Goal: Task Accomplishment & Management: Complete application form

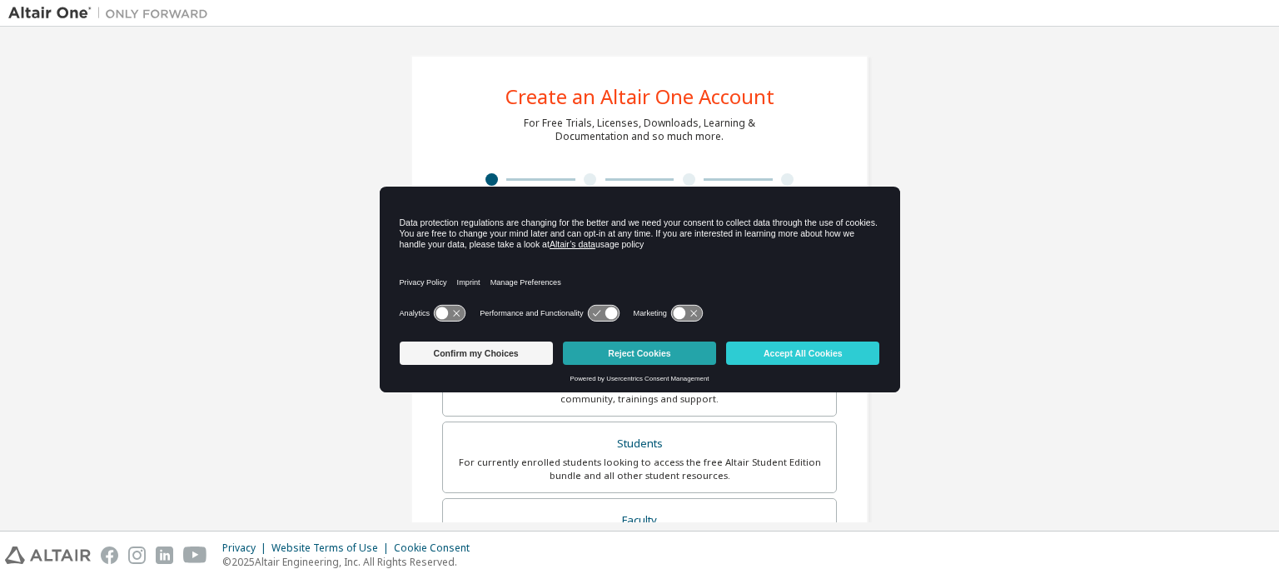
click at [667, 346] on button "Reject Cookies" at bounding box center [639, 353] width 153 height 23
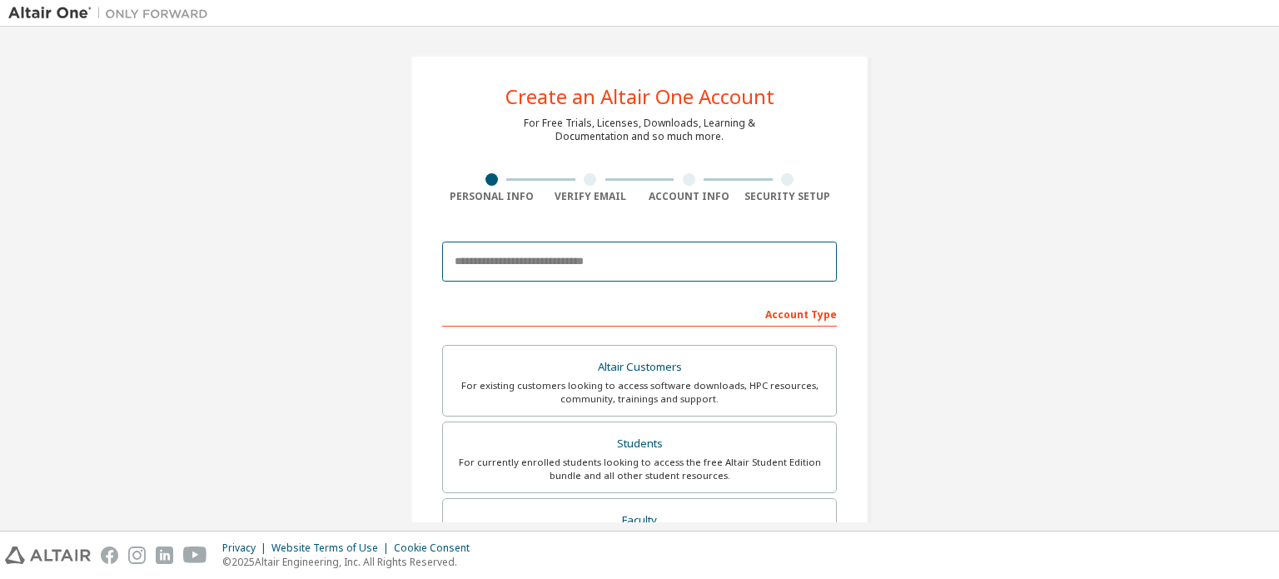
click at [631, 265] on input "email" at bounding box center [639, 262] width 395 height 40
type input "**********"
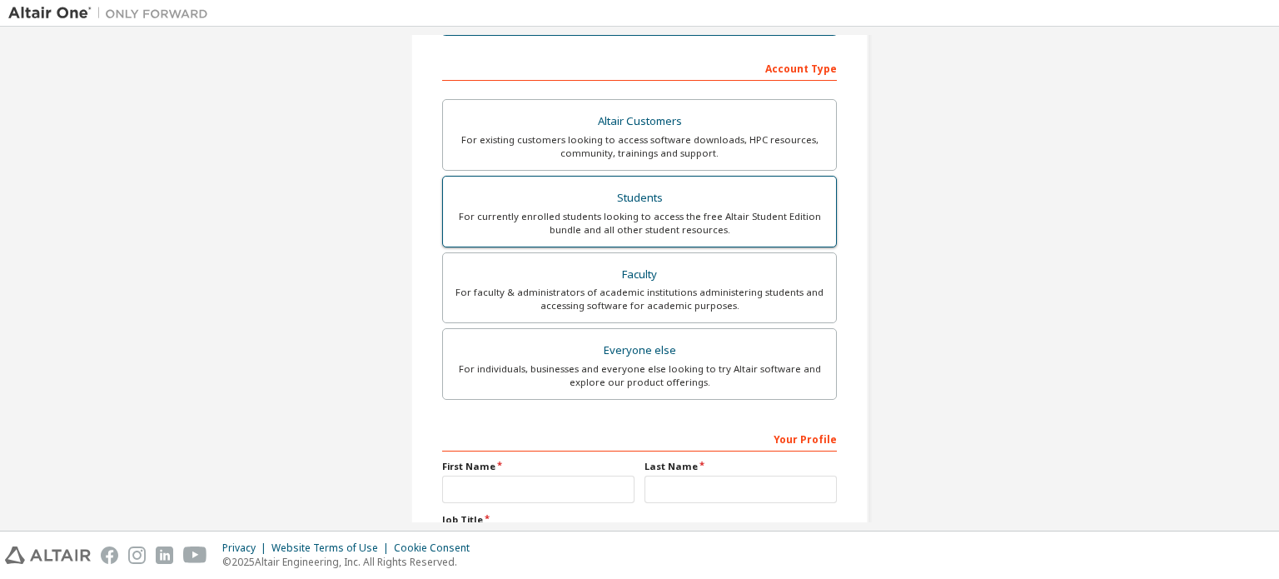
scroll to position [250, 0]
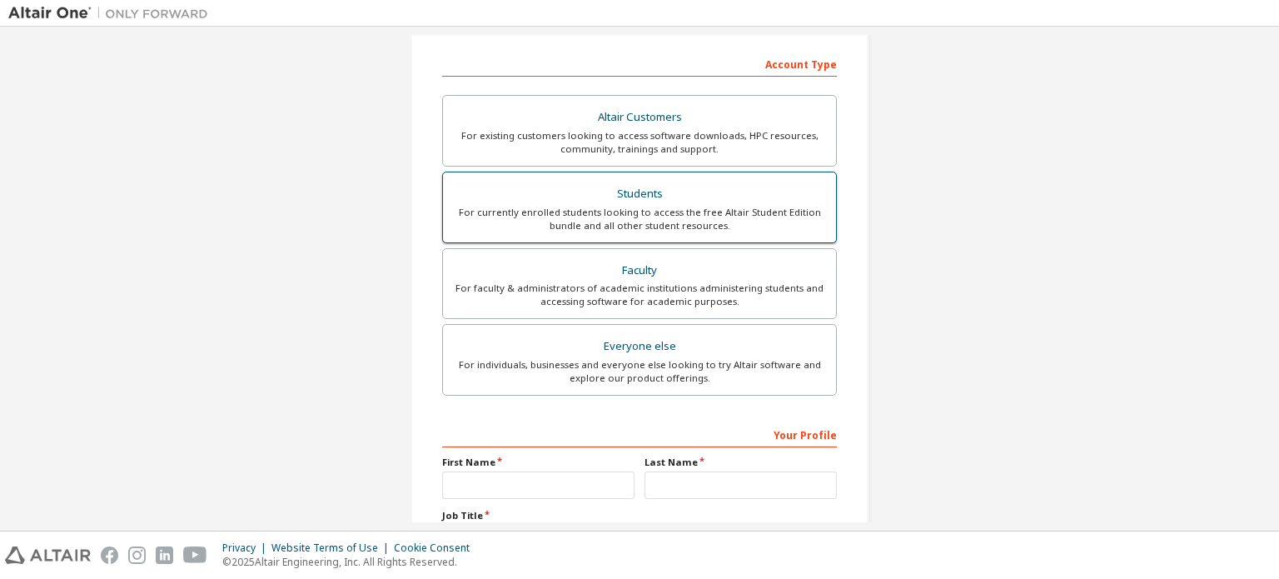
click at [700, 179] on label "Students For currently enrolled students looking to access the free Altair Stud…" at bounding box center [639, 208] width 395 height 72
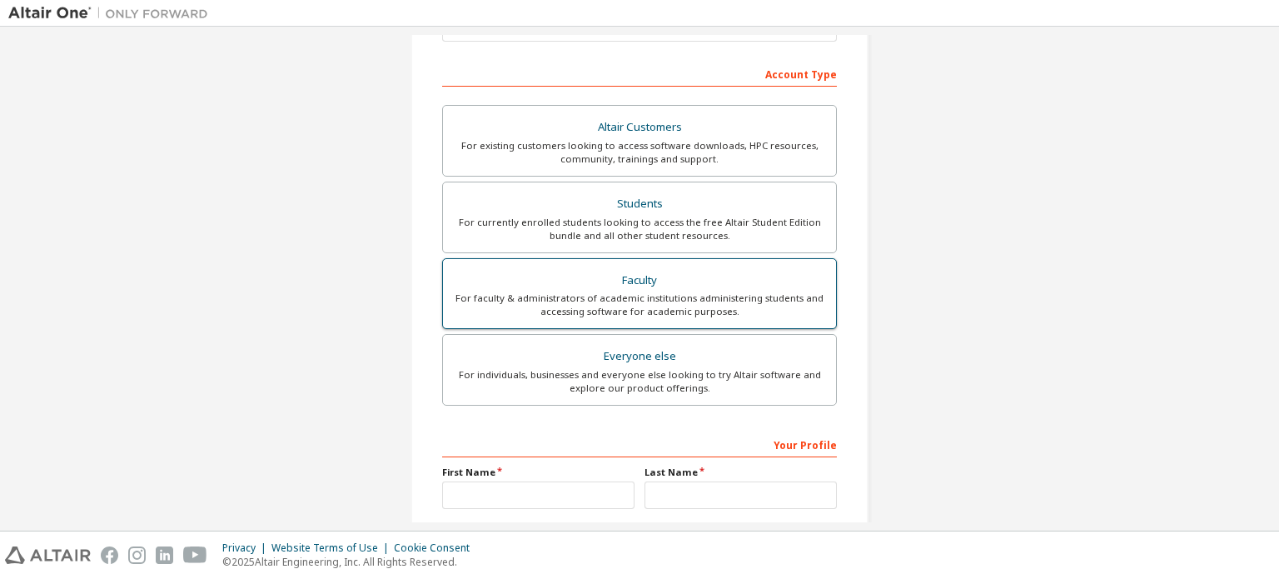
scroll to position [333, 0]
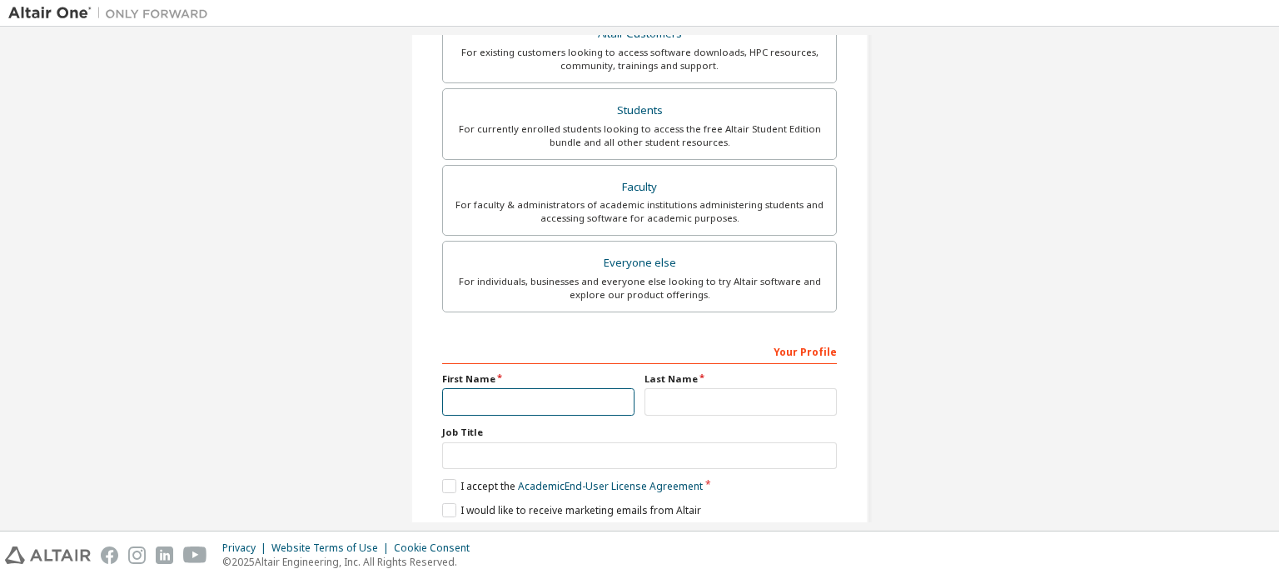
click at [550, 399] on input "text" at bounding box center [538, 401] width 192 height 27
type input "******"
type input "********"
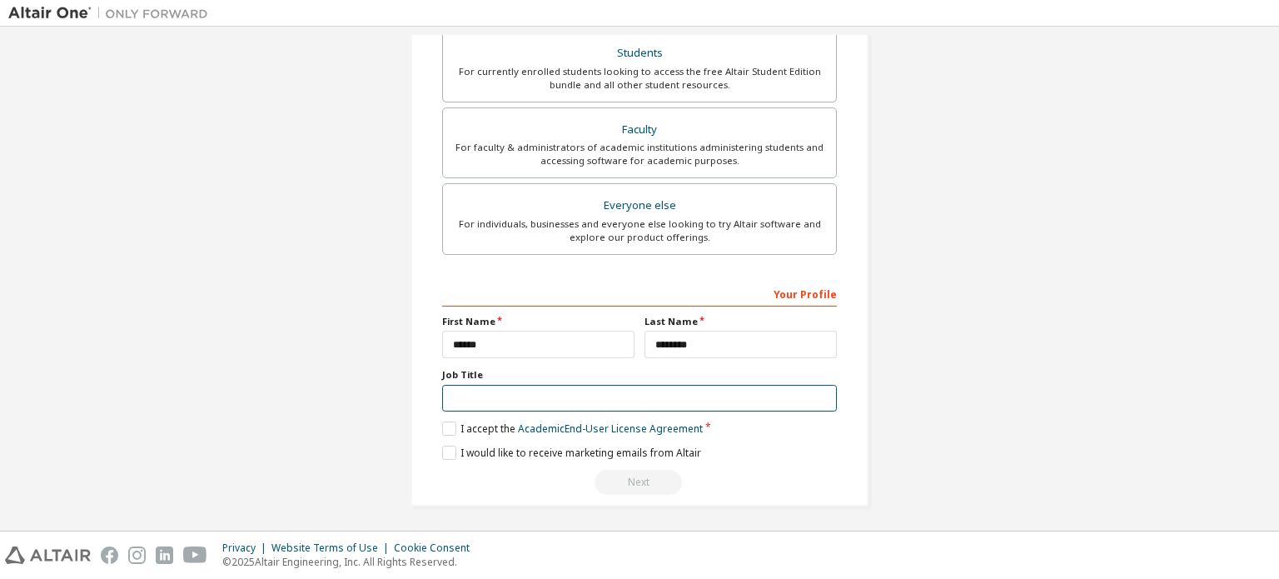
click at [592, 396] on input "text" at bounding box center [639, 398] width 395 height 27
type input "*******"
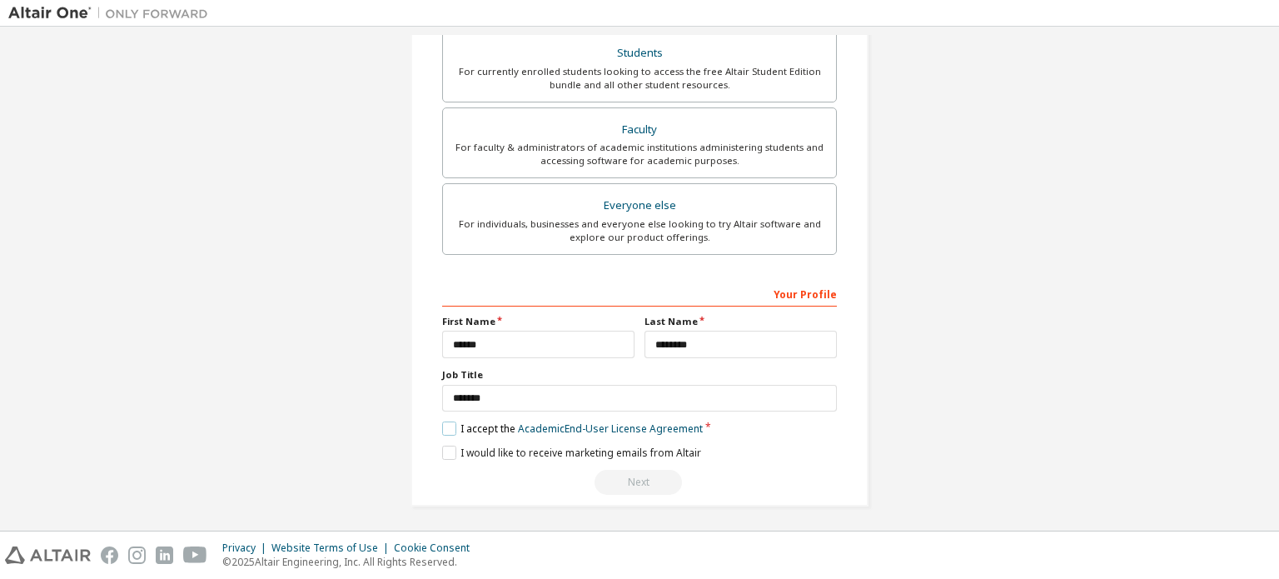
click at [446, 426] on label "I accept the Academic End-User License Agreement" at bounding box center [572, 428] width 261 height 14
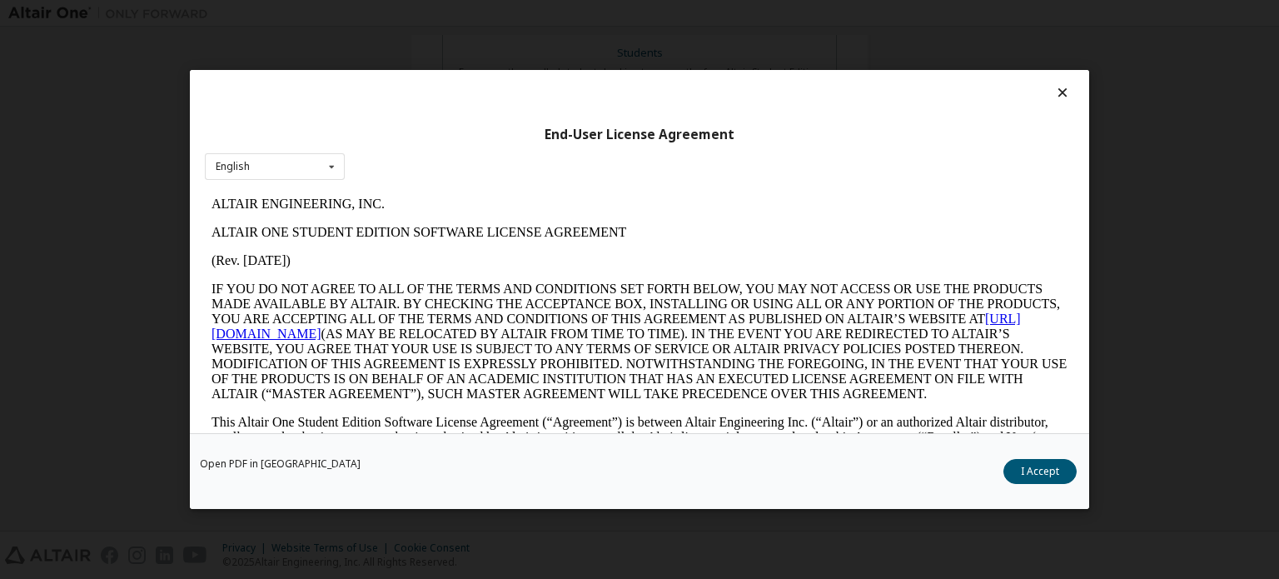
scroll to position [0, 0]
click at [1056, 95] on icon at bounding box center [1063, 92] width 17 height 15
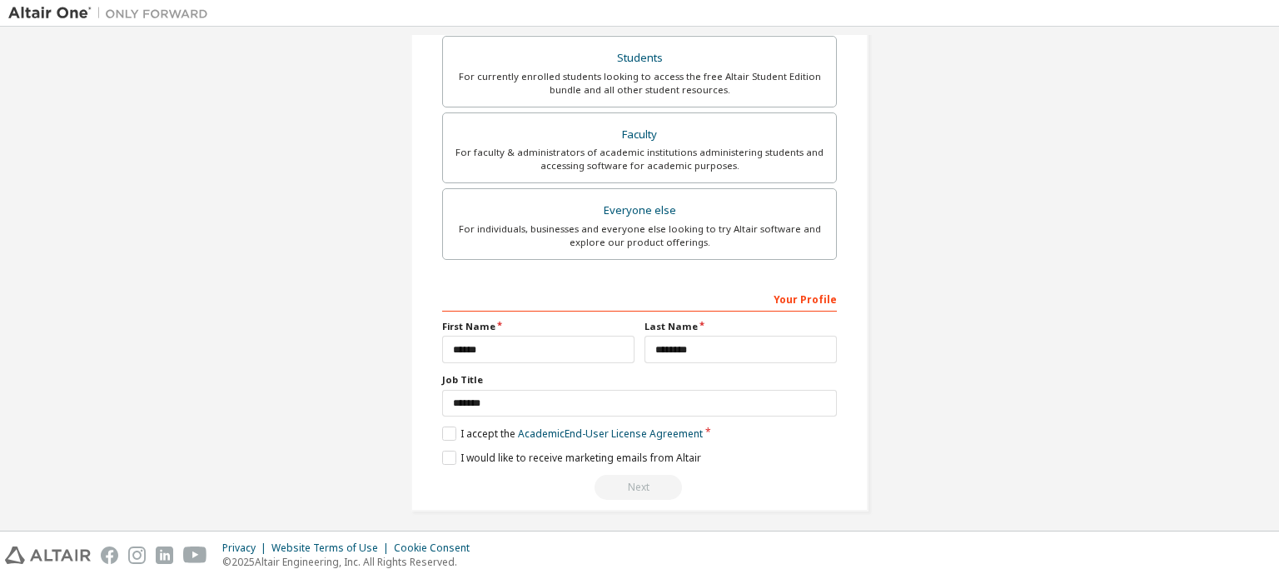
scroll to position [391, 0]
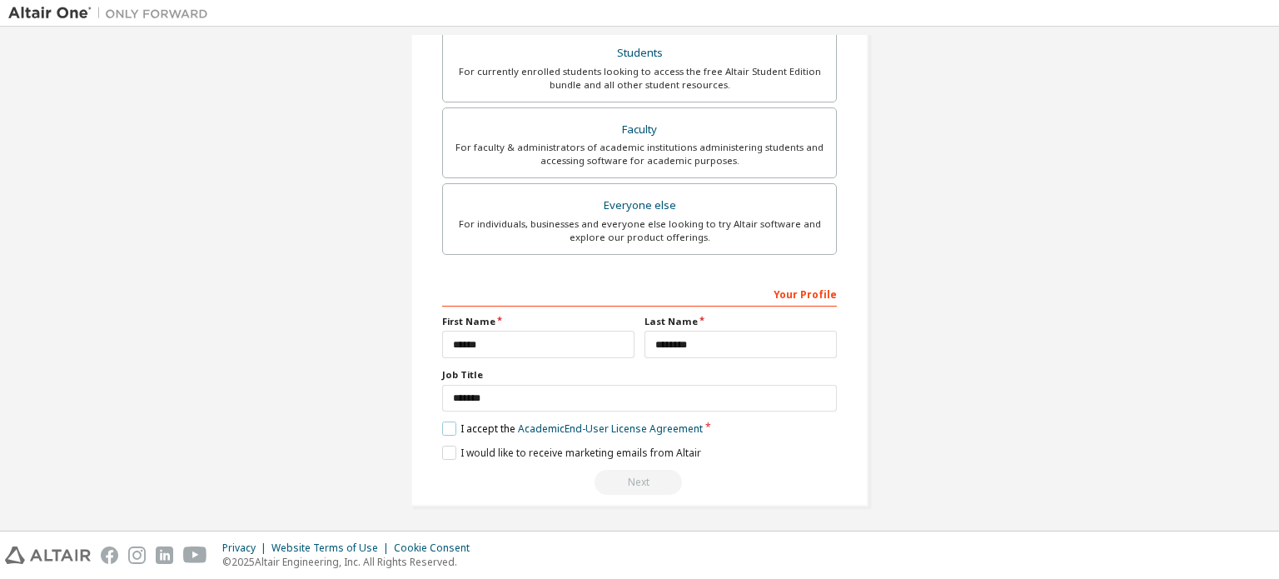
click at [451, 422] on label "I accept the Academic End-User License Agreement" at bounding box center [572, 428] width 261 height 14
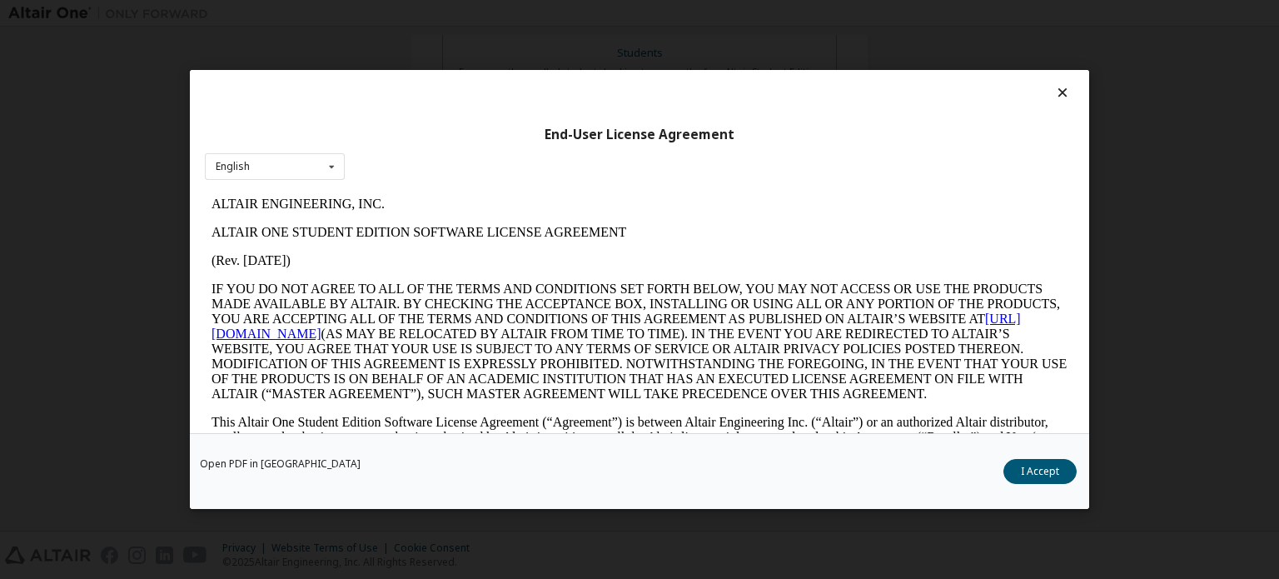
scroll to position [0, 0]
click at [1035, 470] on button "I Accept" at bounding box center [1040, 471] width 73 height 25
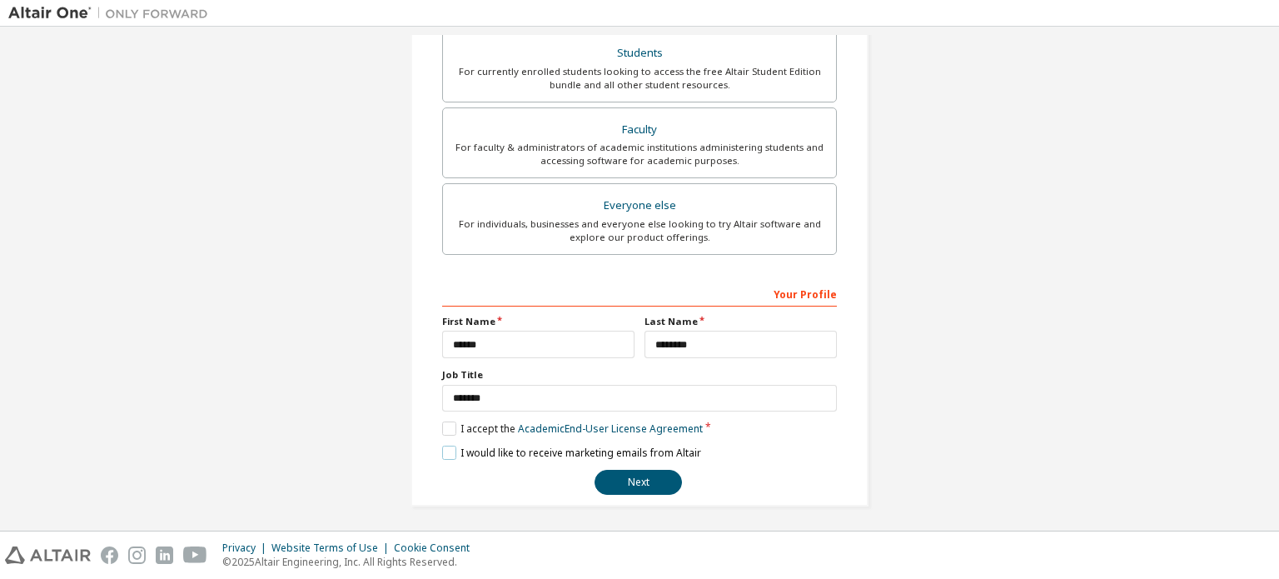
click at [442, 447] on label "I would like to receive marketing emails from Altair" at bounding box center [571, 453] width 259 height 14
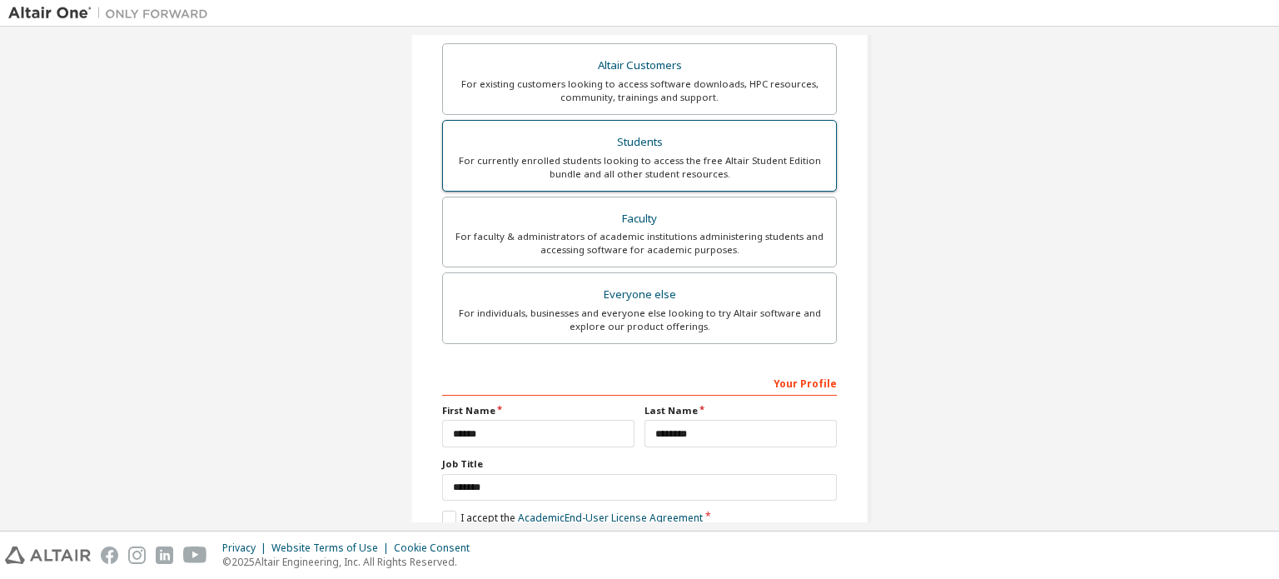
scroll to position [391, 0]
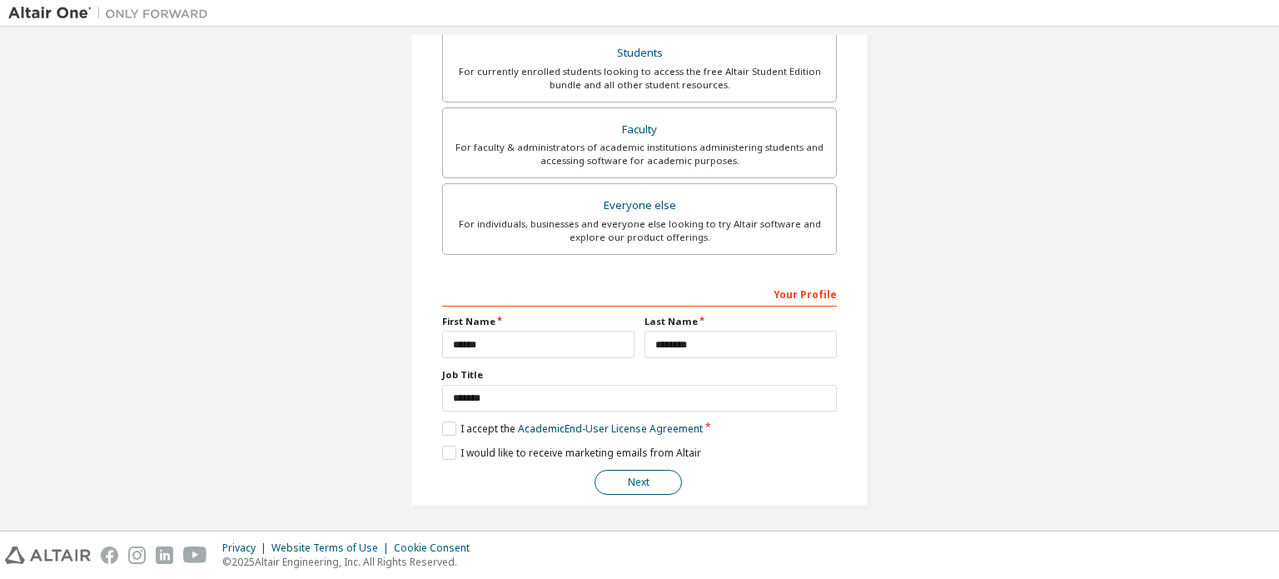
click at [640, 474] on button "Next" at bounding box center [638, 482] width 87 height 25
click at [637, 486] on button "Next" at bounding box center [638, 482] width 87 height 25
click at [642, 485] on button "Next" at bounding box center [638, 482] width 87 height 25
click at [448, 452] on label "I would like to receive marketing emails from Altair" at bounding box center [571, 453] width 259 height 14
click at [610, 476] on button "Next" at bounding box center [638, 482] width 87 height 25
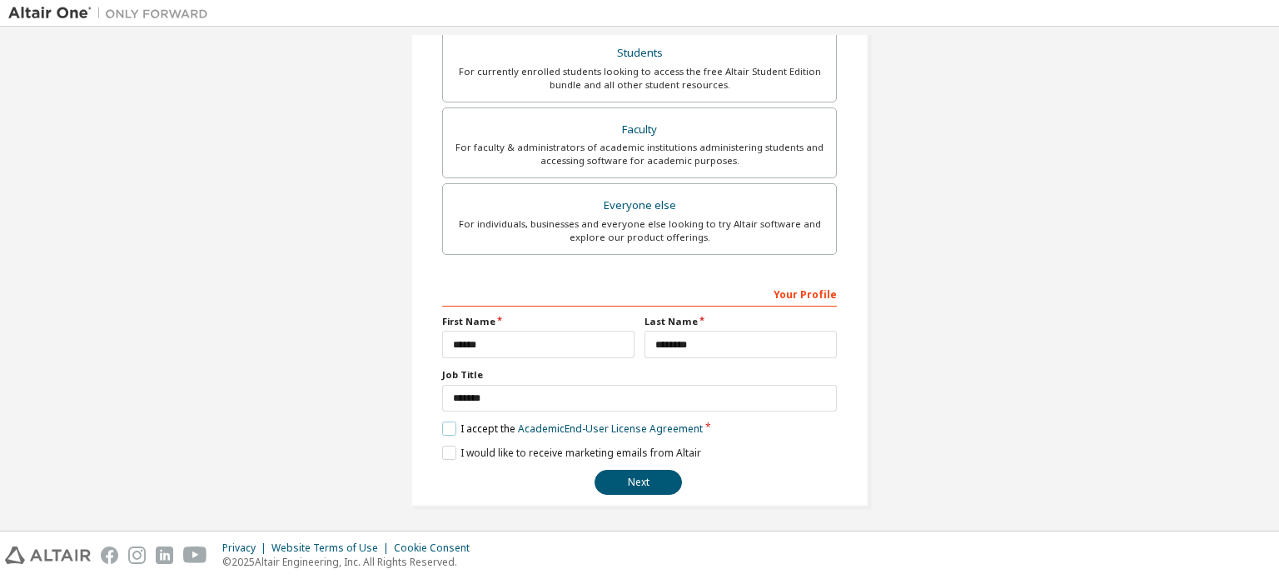
click at [446, 429] on label "I accept the Academic End-User License Agreement" at bounding box center [572, 428] width 261 height 14
click at [443, 412] on div "**********" at bounding box center [639, 388] width 395 height 216
click at [448, 422] on label "I accept the Academic End-User License Agreement" at bounding box center [572, 428] width 261 height 14
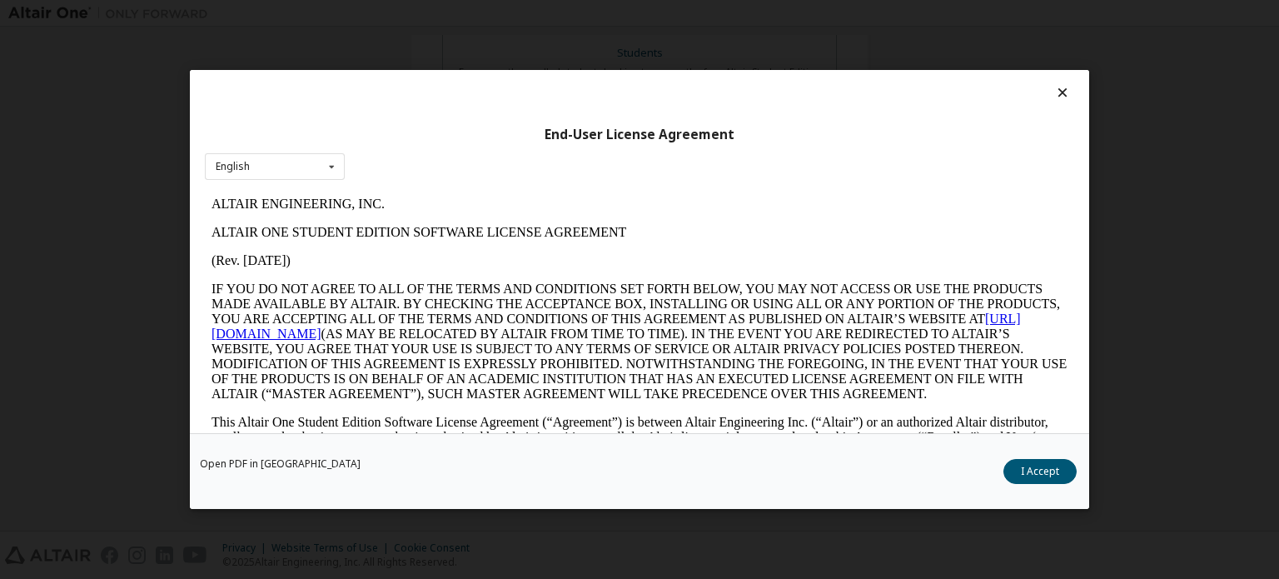
scroll to position [0, 0]
click at [1027, 476] on button "I Accept" at bounding box center [1040, 471] width 73 height 25
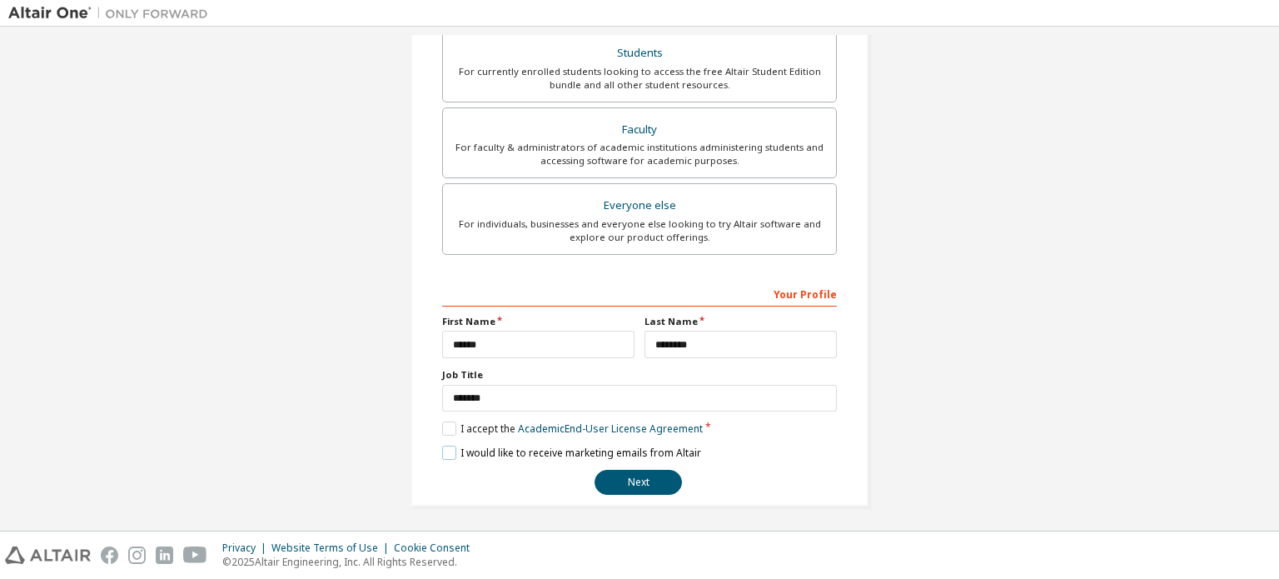
click at [454, 450] on label "I would like to receive marketing emails from Altair" at bounding box center [571, 453] width 259 height 14
click at [649, 474] on button "Next" at bounding box center [638, 482] width 87 height 25
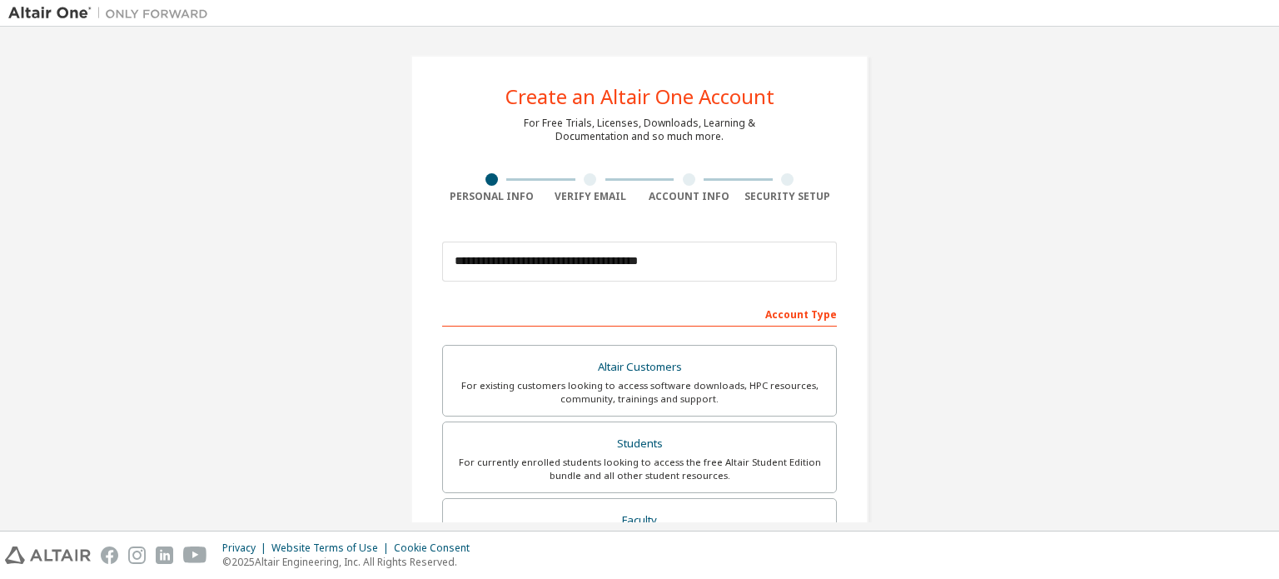
click at [584, 179] on div at bounding box center [590, 179] width 12 height 12
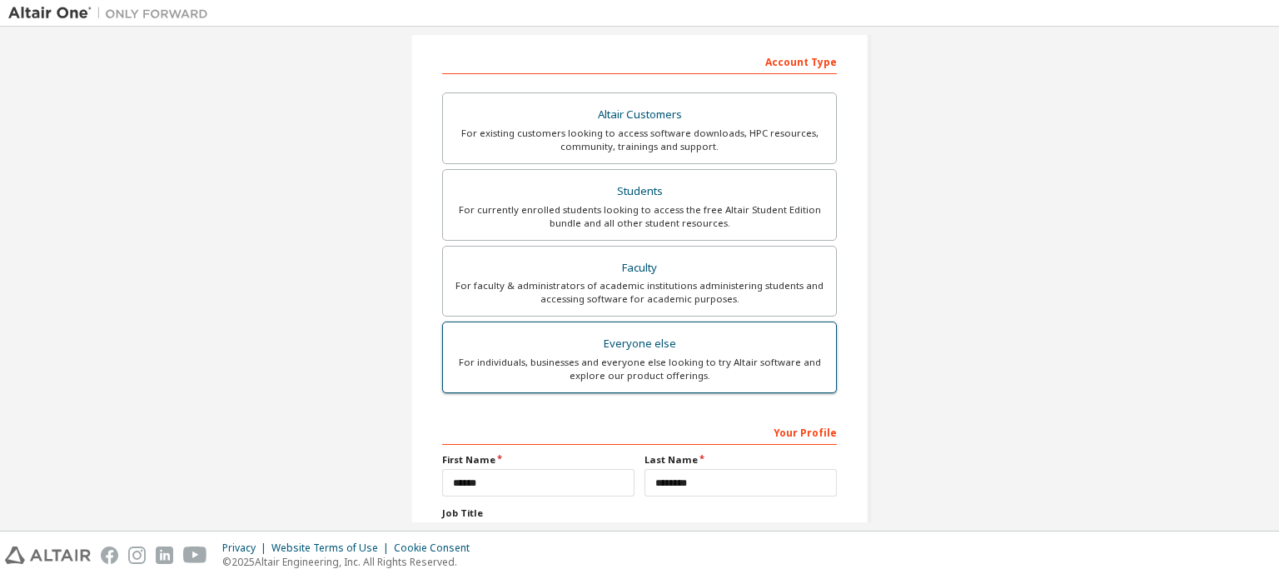
scroll to position [391, 0]
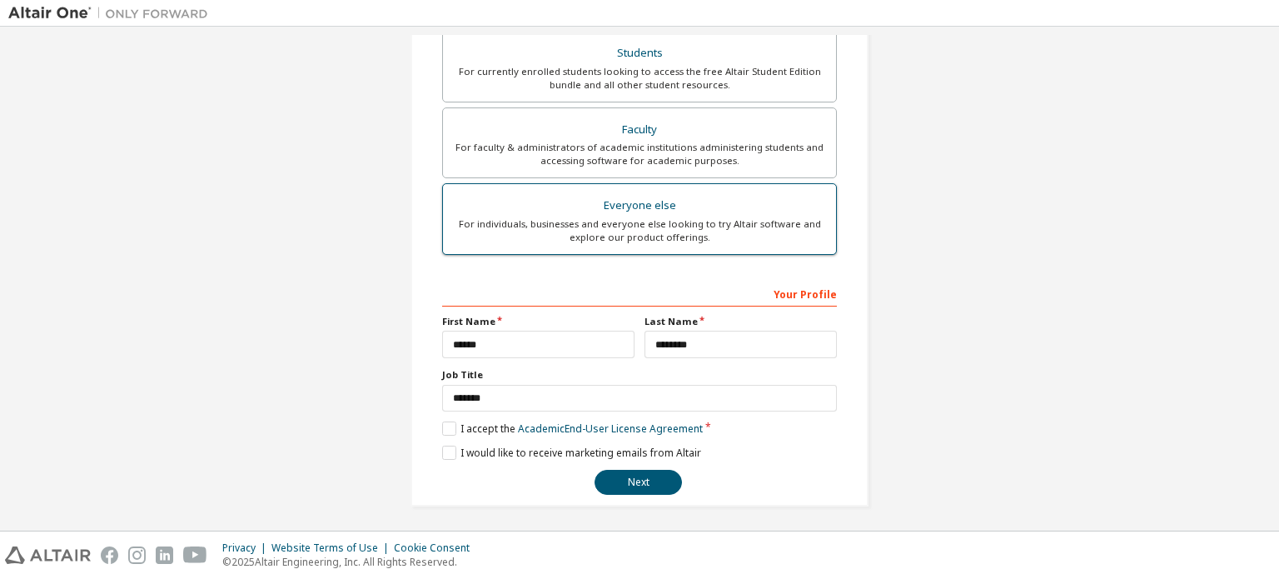
click at [597, 210] on div "Everyone else" at bounding box center [639, 205] width 373 height 23
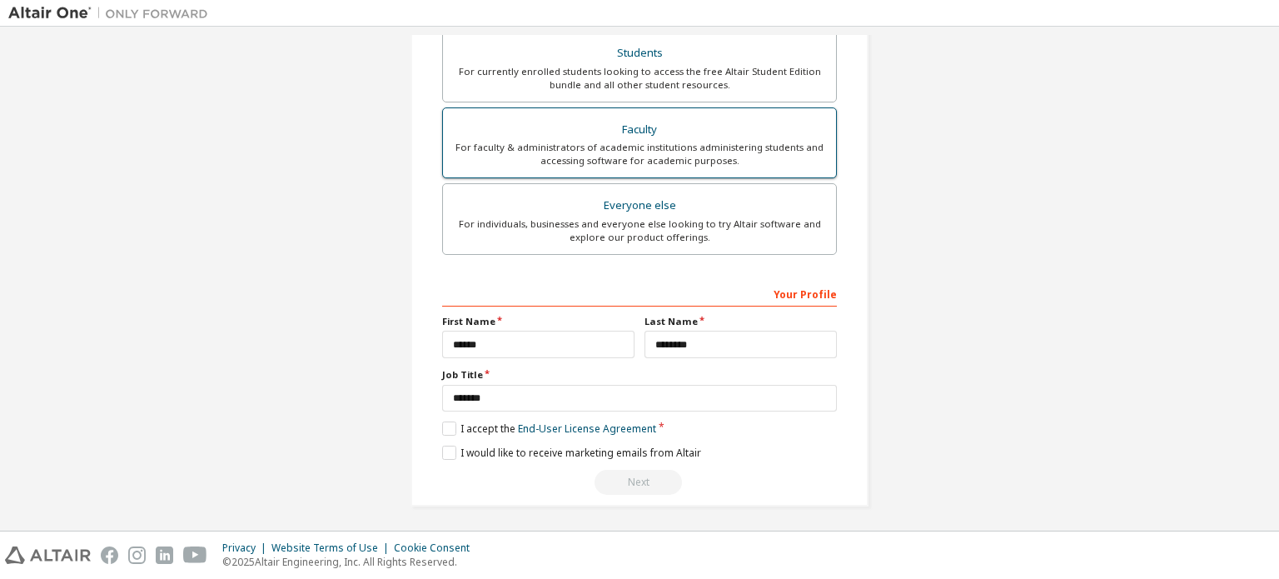
click at [636, 161] on div "For faculty & administrators of academic institutions administering students an…" at bounding box center [639, 154] width 373 height 27
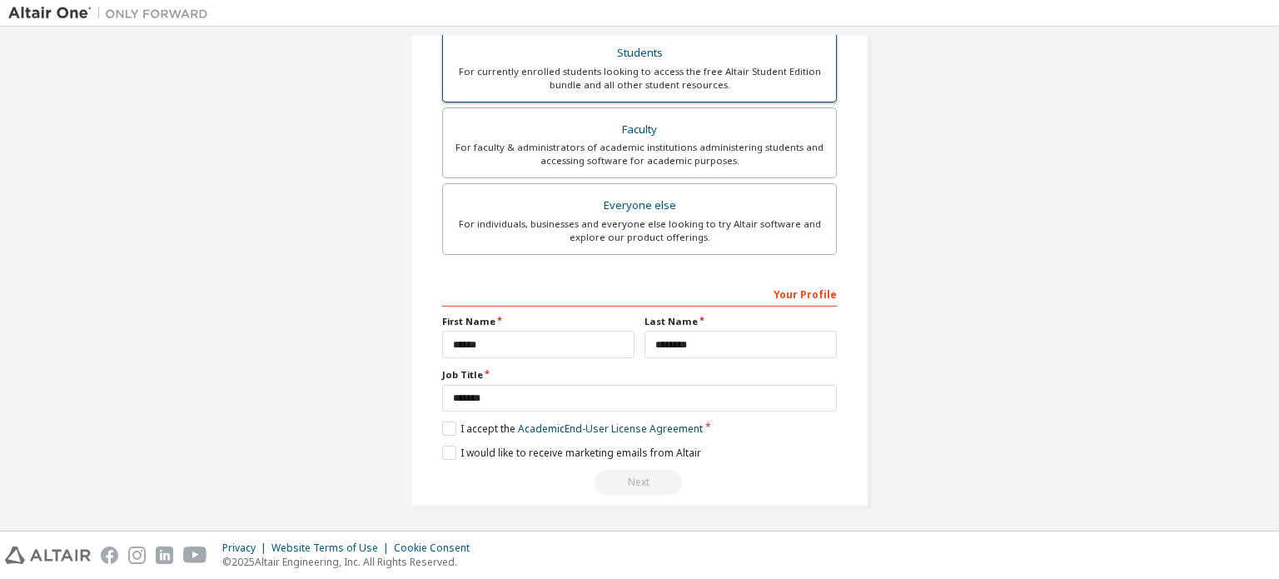
click at [641, 79] on div "For currently enrolled students looking to access the free Altair Student Editi…" at bounding box center [639, 78] width 373 height 27
click at [449, 426] on label "I accept the Academic End-User License Agreement" at bounding box center [572, 428] width 261 height 14
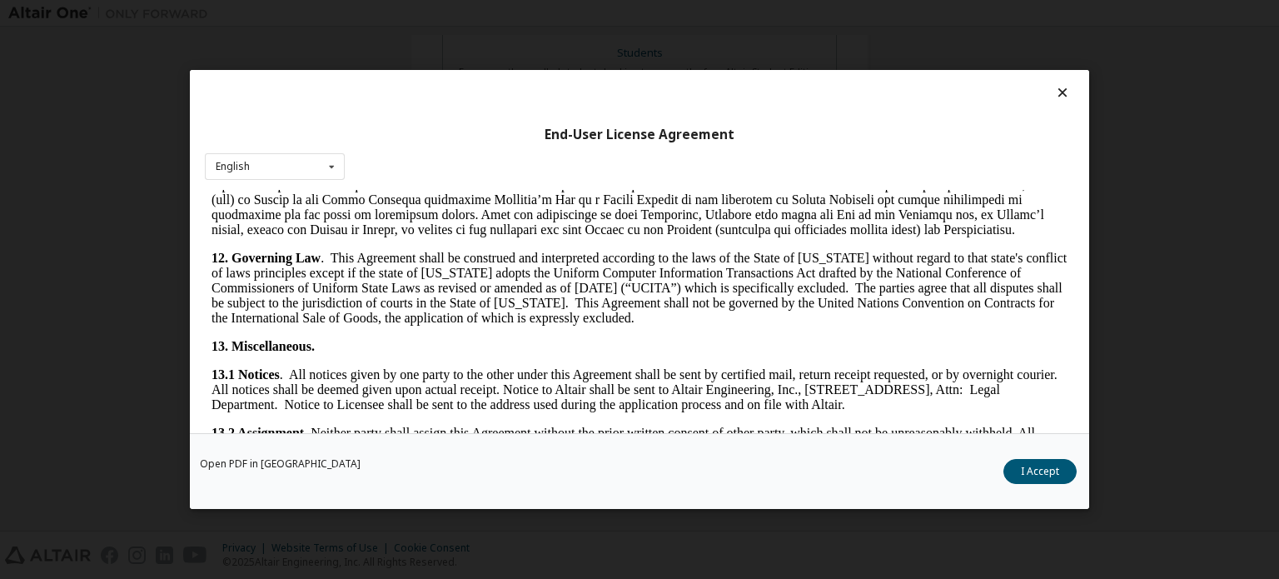
scroll to position [2796, 0]
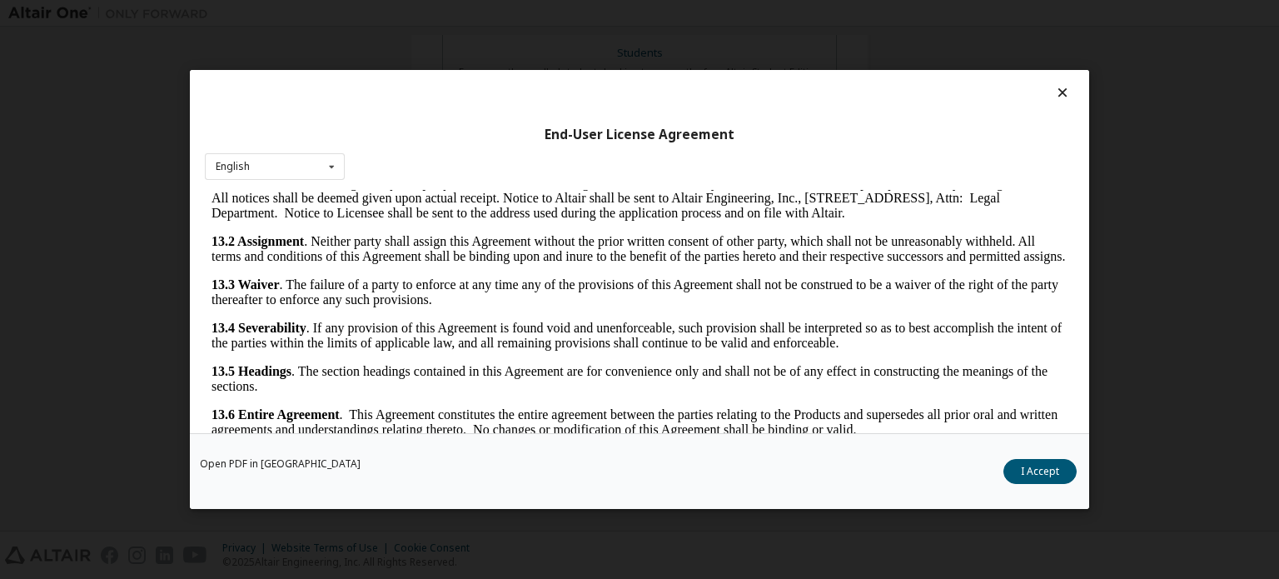
drag, startPoint x: 1059, startPoint y: 214, endPoint x: 1233, endPoint y: 629, distance: 449.9
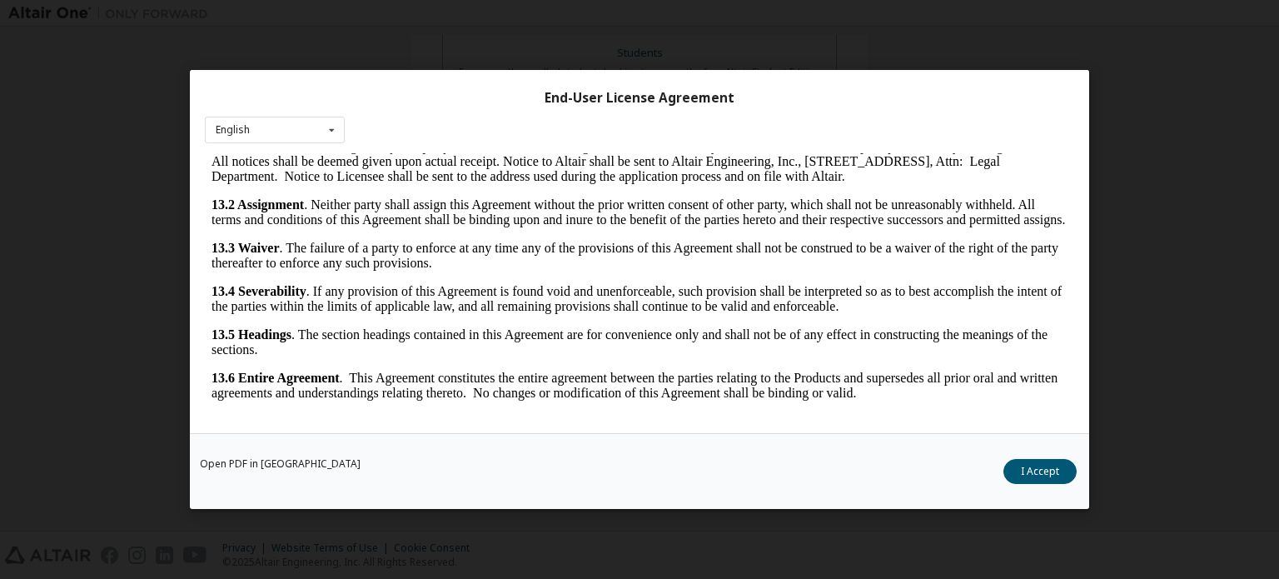
click at [1048, 469] on button "I Accept" at bounding box center [1040, 471] width 73 height 25
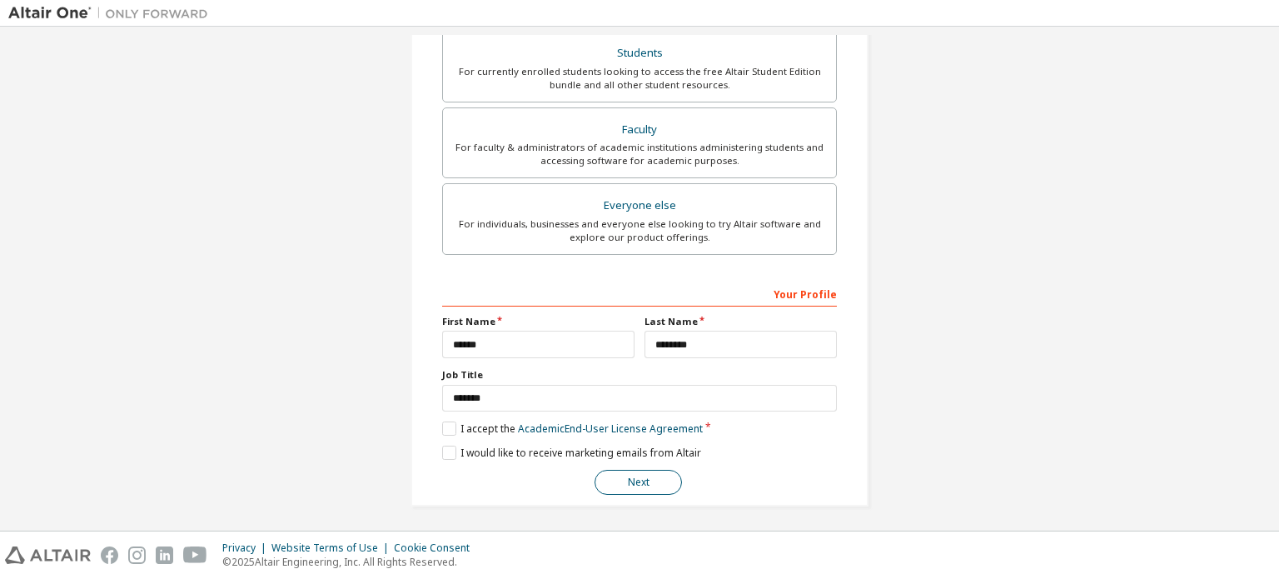
click at [666, 471] on button "Next" at bounding box center [638, 482] width 87 height 25
click at [643, 486] on button "Next" at bounding box center [638, 482] width 87 height 25
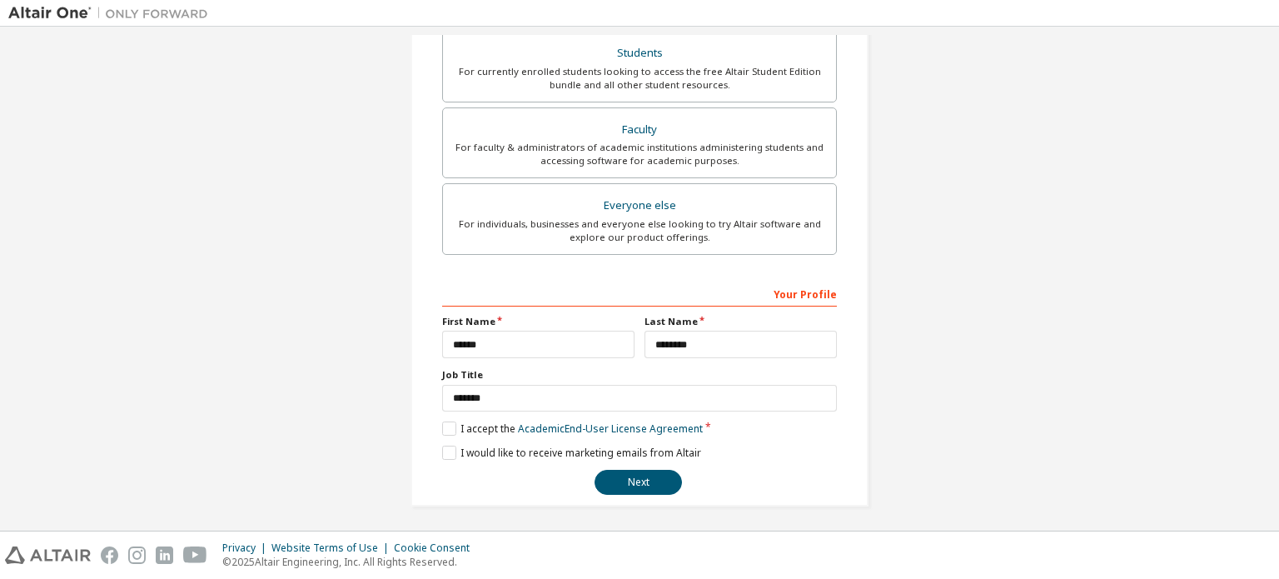
drag, startPoint x: 643, startPoint y: 486, endPoint x: 601, endPoint y: 437, distance: 65.0
click at [601, 437] on div "**********" at bounding box center [639, 388] width 395 height 216
click at [612, 466] on div "**********" at bounding box center [639, 388] width 395 height 216
click at [615, 475] on button "Next" at bounding box center [638, 482] width 87 height 25
click at [595, 470] on button "Next" at bounding box center [638, 482] width 87 height 25
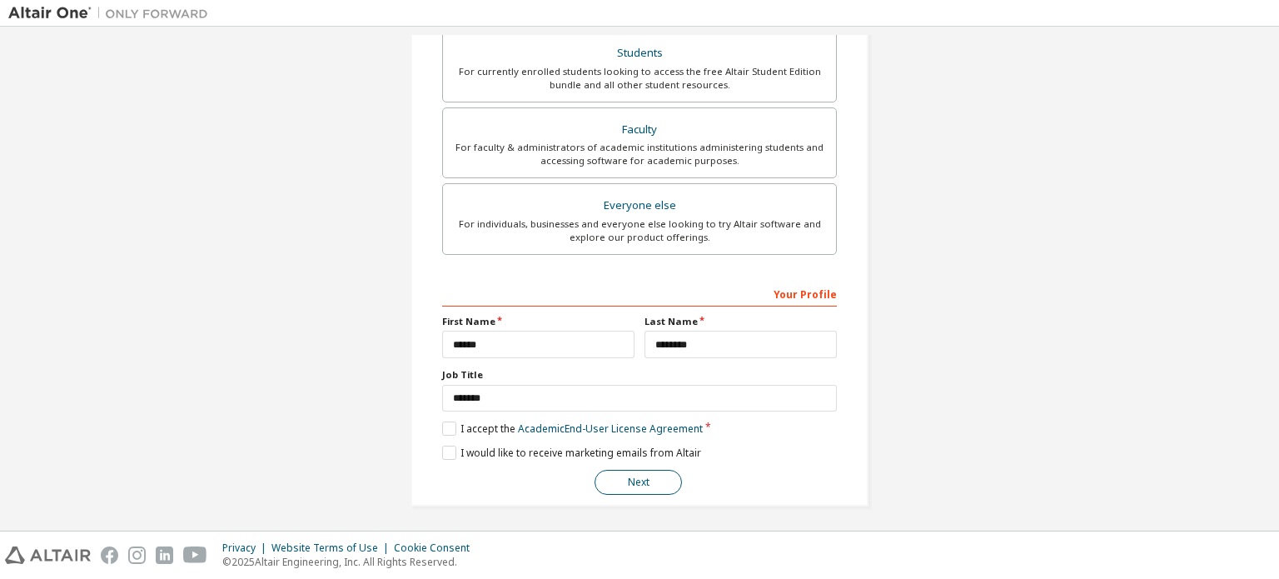
click at [595, 470] on button "Next" at bounding box center [638, 482] width 87 height 25
click at [641, 483] on button "Next" at bounding box center [638, 482] width 87 height 25
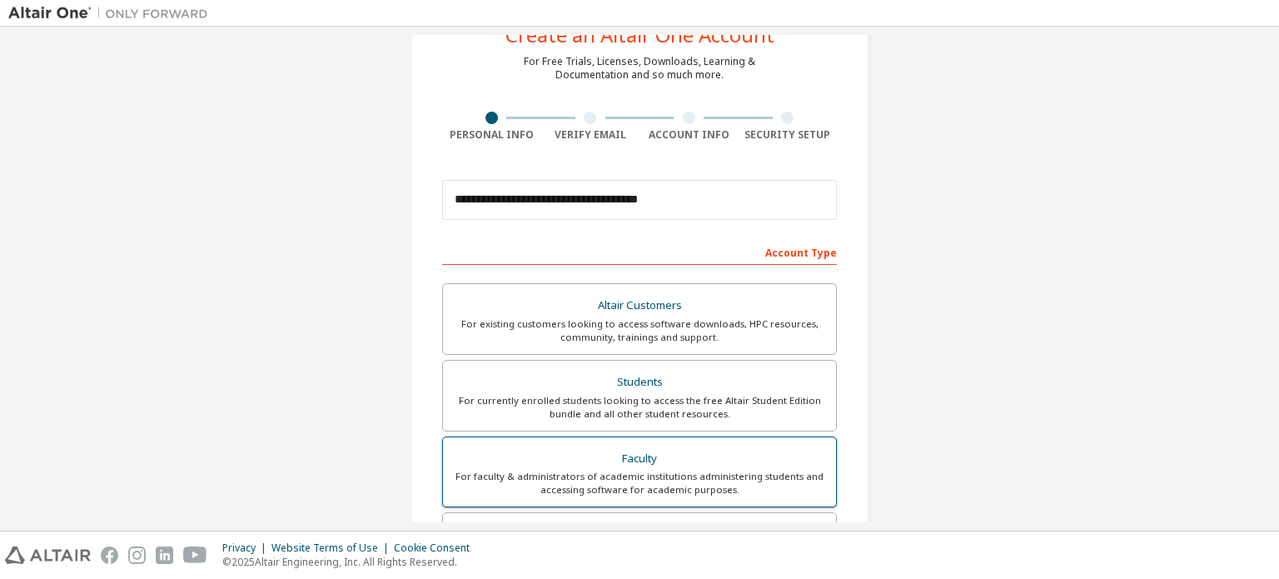
scroll to position [0, 0]
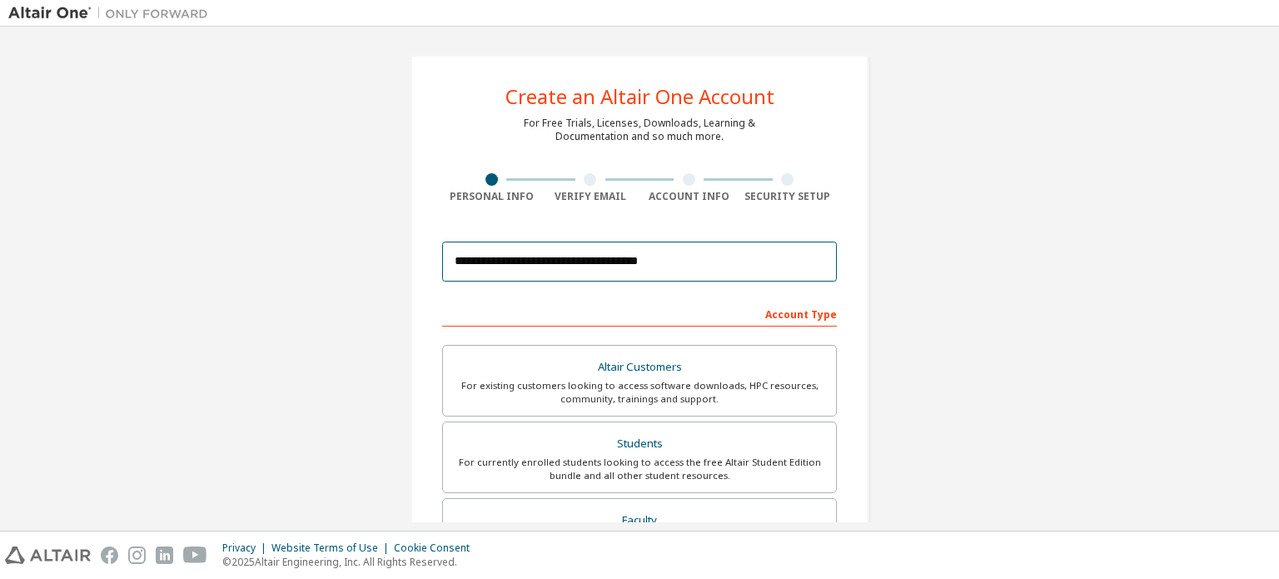
click at [717, 272] on input "**********" at bounding box center [639, 262] width 395 height 40
type input "**********"
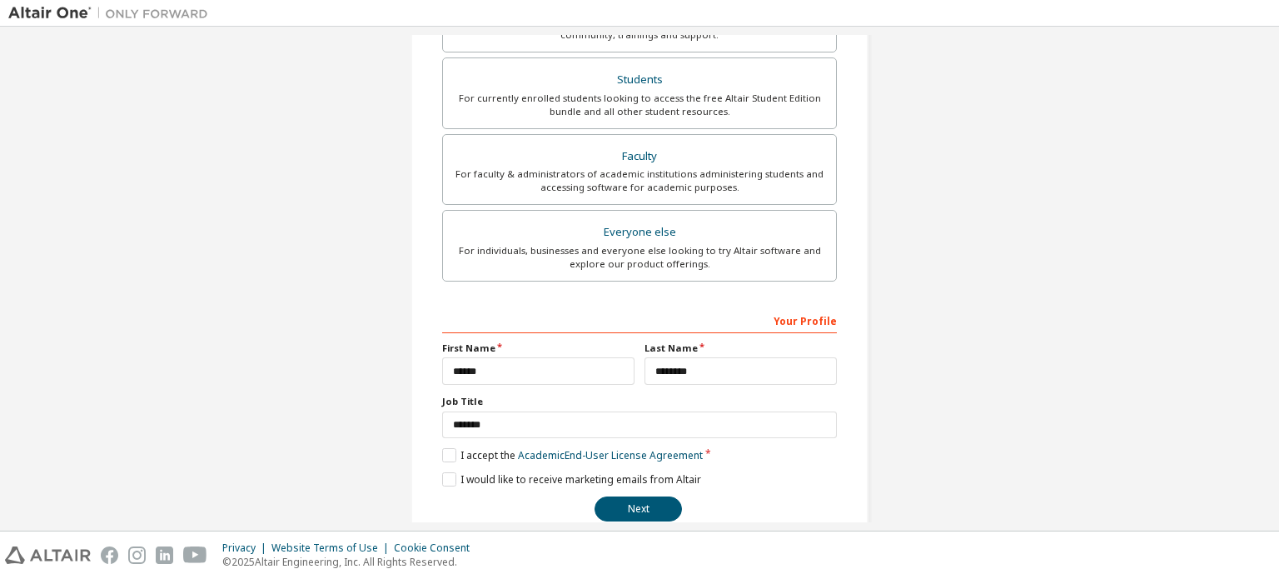
scroll to position [391, 0]
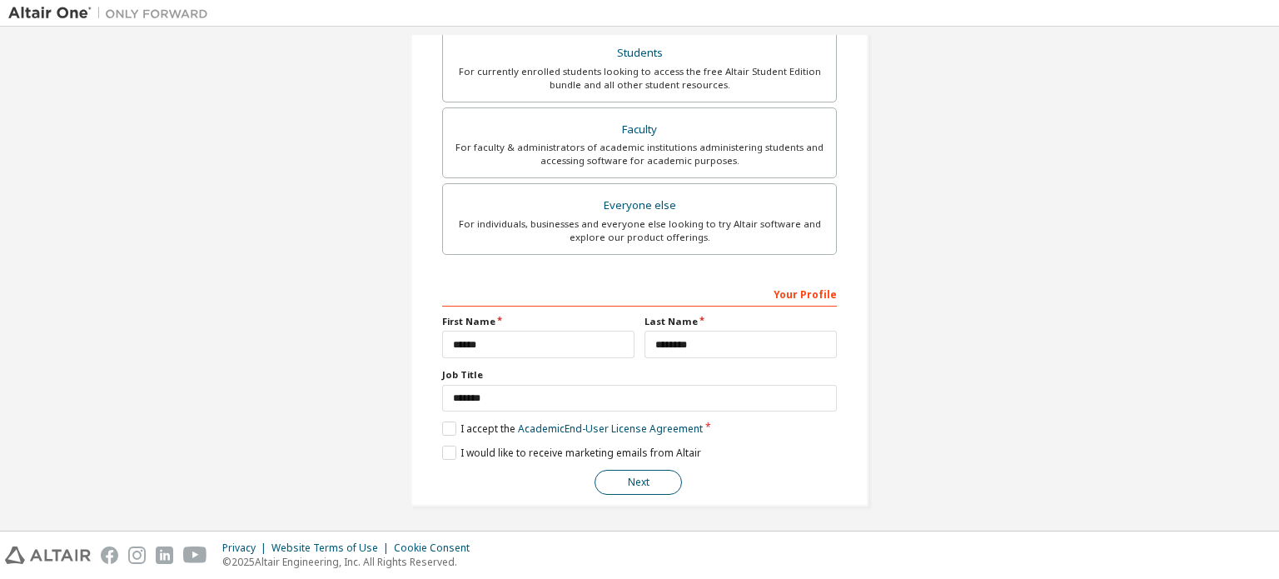
click at [640, 481] on button "Next" at bounding box center [638, 482] width 87 height 25
click at [618, 479] on button "Next" at bounding box center [638, 482] width 87 height 25
click at [638, 481] on button "Next" at bounding box center [638, 482] width 87 height 25
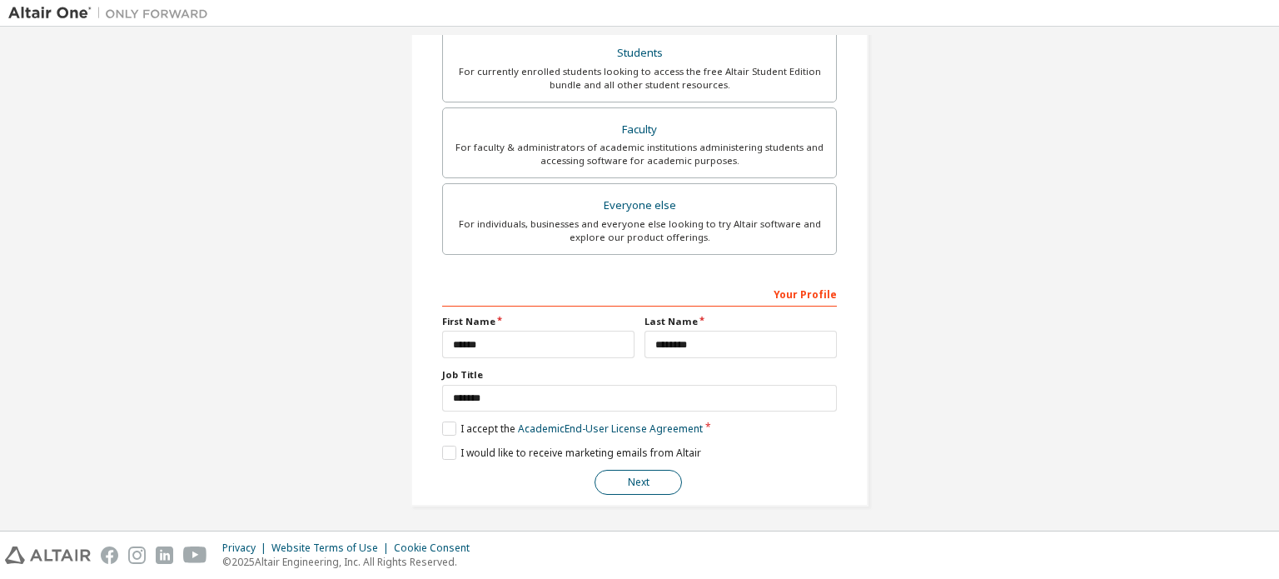
click at [638, 481] on button "Next" at bounding box center [638, 482] width 87 height 25
click at [657, 479] on button "Next" at bounding box center [638, 482] width 87 height 25
